Goal: Obtain resource: Download file/media

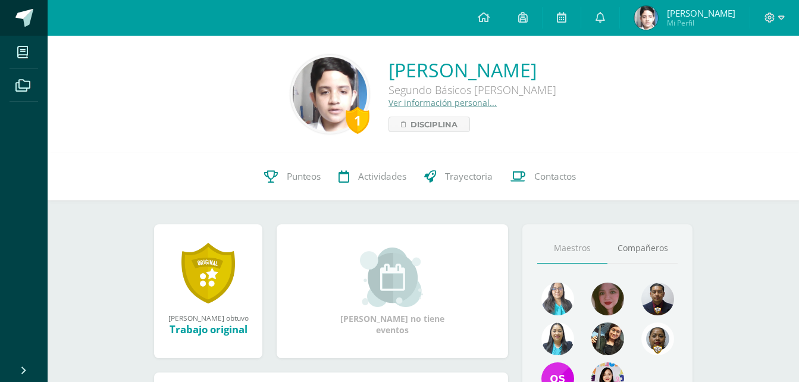
click at [23, 23] on span at bounding box center [24, 18] width 18 height 18
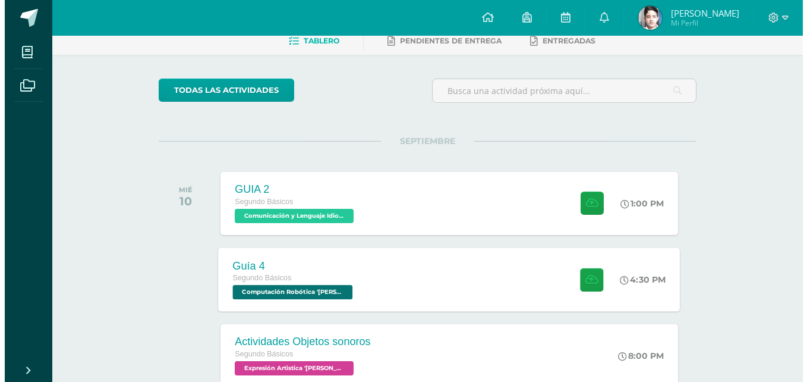
scroll to position [71, 0]
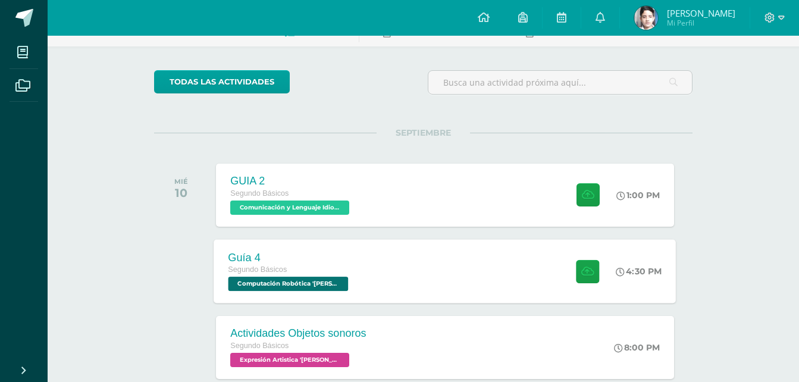
click at [303, 283] on span "Computación Robótica '[PERSON_NAME]'" at bounding box center [288, 283] width 120 height 14
click at [0, 0] on div "Cargando contenido" at bounding box center [0, 0] width 0 height 0
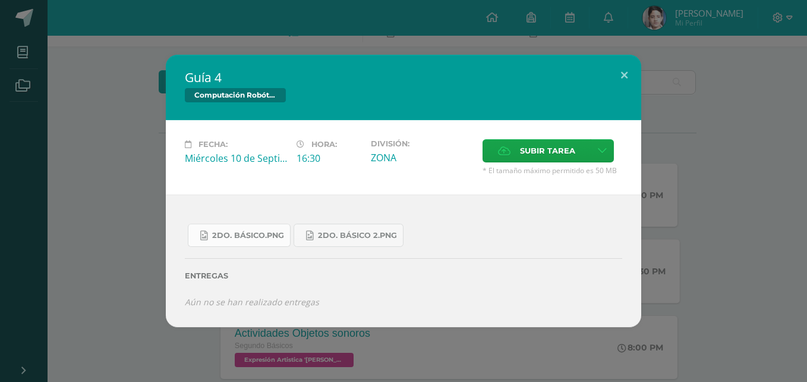
click at [265, 236] on span "2do. Básico.png" at bounding box center [248, 236] width 72 height 10
click at [325, 240] on link "2do. Básico 2.png" at bounding box center [349, 235] width 110 height 23
